Goal: Task Accomplishment & Management: Use online tool/utility

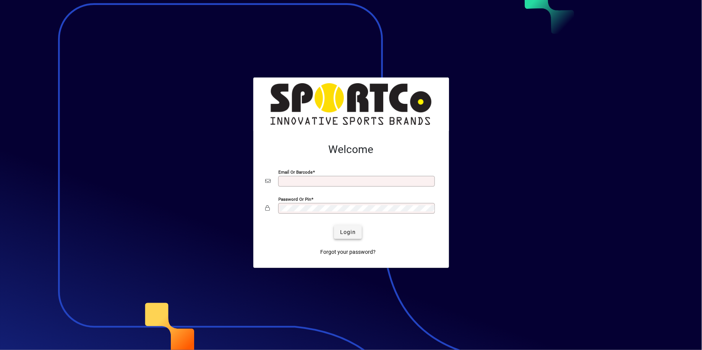
type input "**********"
click at [346, 235] on span "Login" at bounding box center [348, 232] width 16 height 8
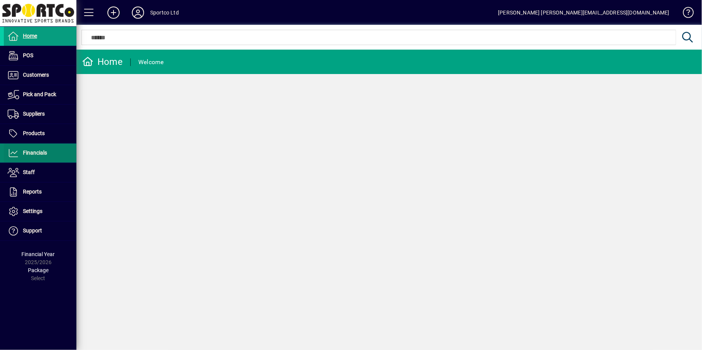
click at [29, 154] on span "Financials" at bounding box center [35, 153] width 24 height 6
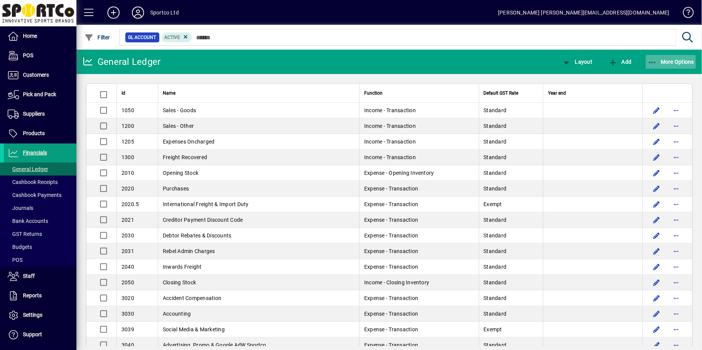
click at [659, 61] on span "More Options" at bounding box center [670, 62] width 47 height 6
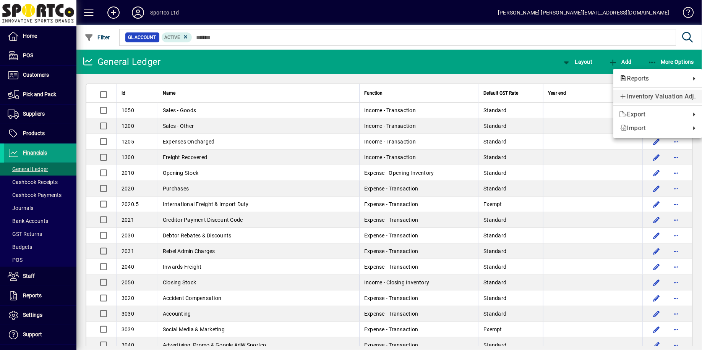
click at [638, 97] on span "Inventory Valuation Adj." at bounding box center [657, 96] width 76 height 9
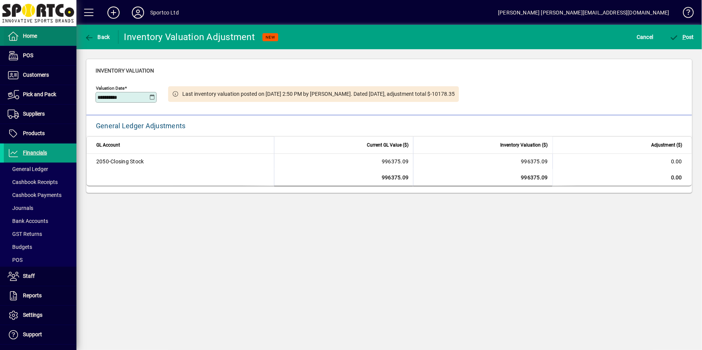
click at [11, 37] on icon at bounding box center [13, 36] width 11 height 9
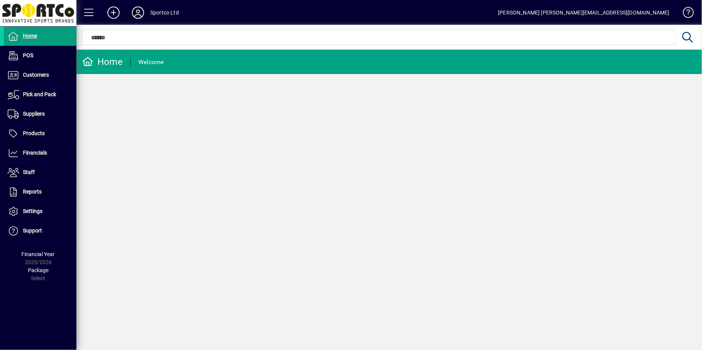
click at [139, 13] on icon at bounding box center [137, 12] width 15 height 12
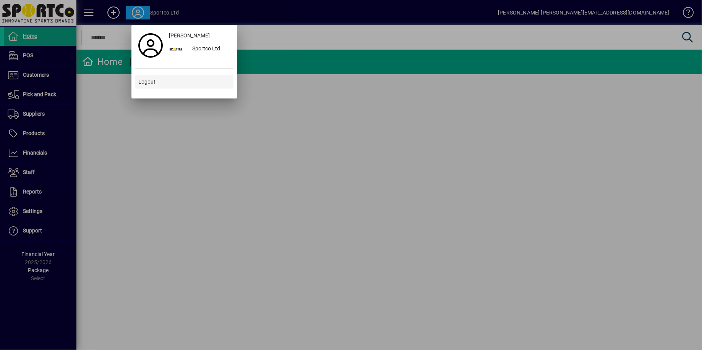
click at [147, 84] on span "Logout" at bounding box center [146, 82] width 17 height 8
